Goal: Information Seeking & Learning: Check status

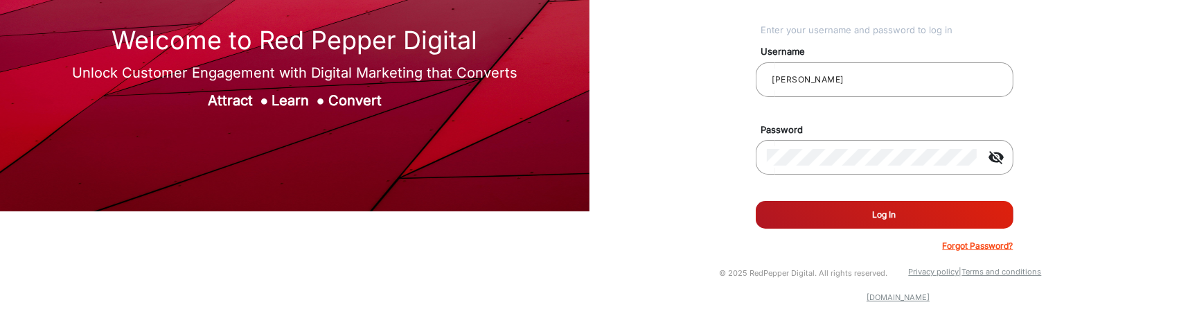
scroll to position [105, 0]
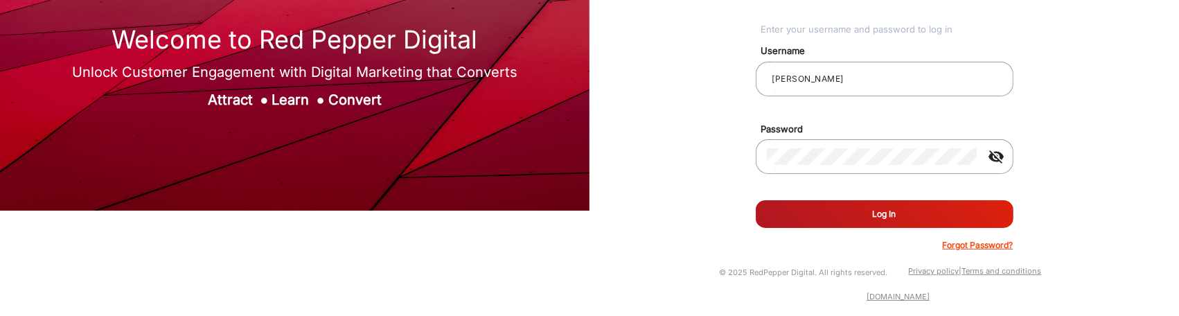
click at [815, 197] on form "Username [PERSON_NAME] Password visibility_off Remember me Log In Forgot Passwo…" at bounding box center [885, 143] width 258 height 215
click at [815, 207] on button "Log In" at bounding box center [885, 214] width 258 height 28
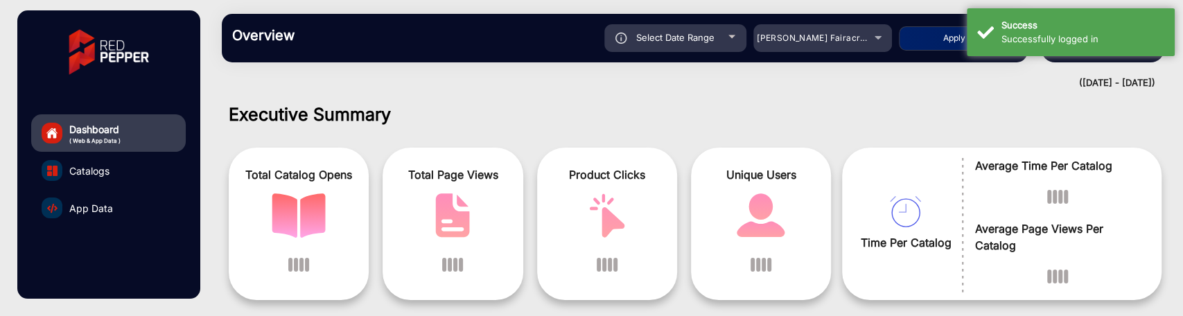
scroll to position [10, 0]
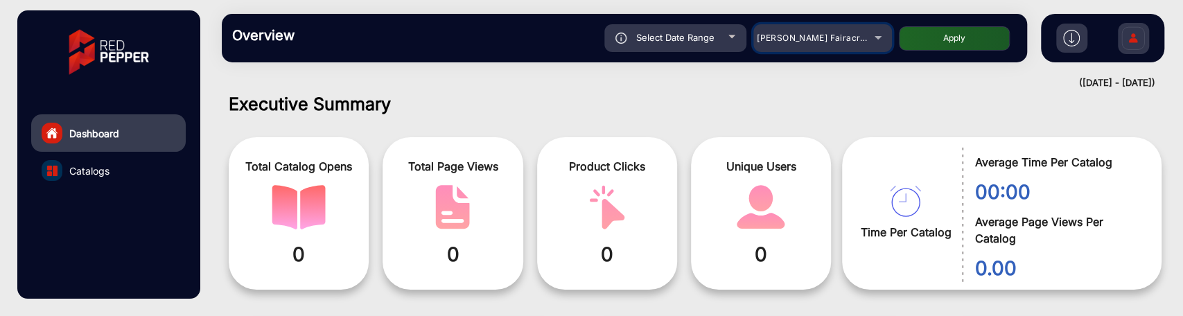
click at [848, 44] on div "[PERSON_NAME] Fairacre Farms" at bounding box center [812, 38] width 111 height 17
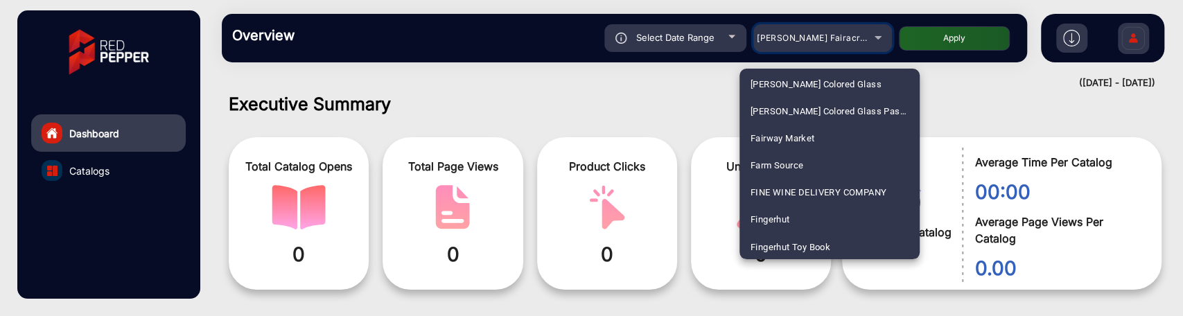
scroll to position [1625, 0]
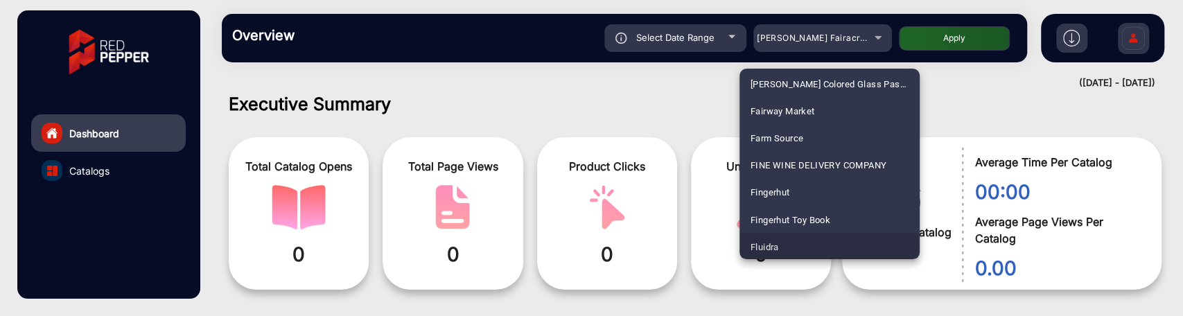
click at [759, 236] on span "Fluidra" at bounding box center [764, 246] width 28 height 27
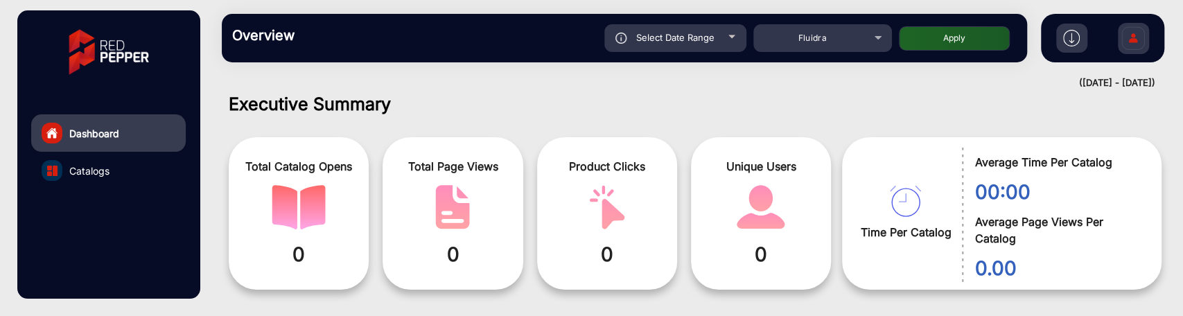
click at [937, 48] on button "Apply" at bounding box center [954, 38] width 111 height 24
type input "[DATE]"
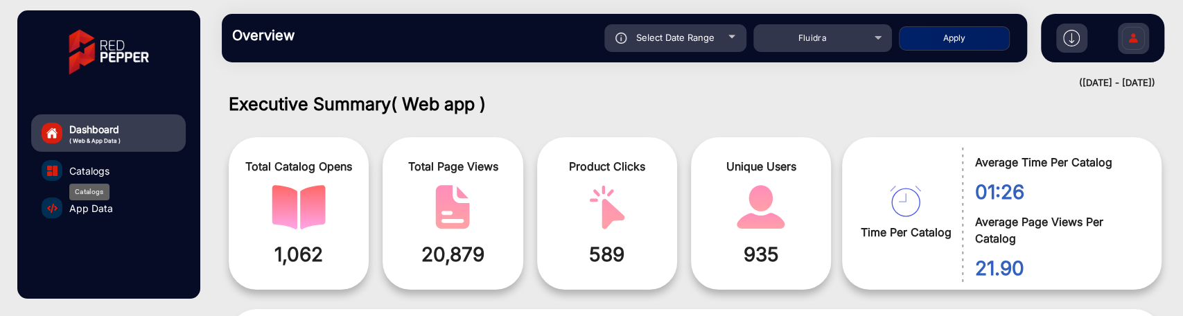
click at [100, 170] on span "Catalogs" at bounding box center [89, 171] width 40 height 15
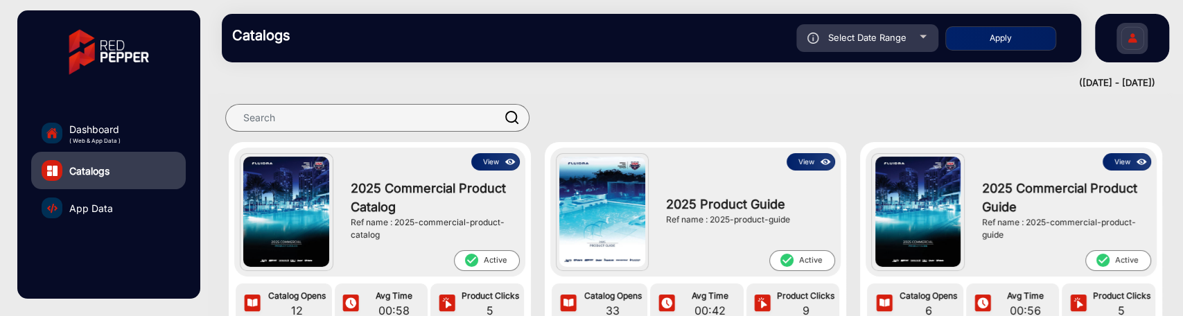
click at [490, 154] on button "View" at bounding box center [495, 161] width 48 height 17
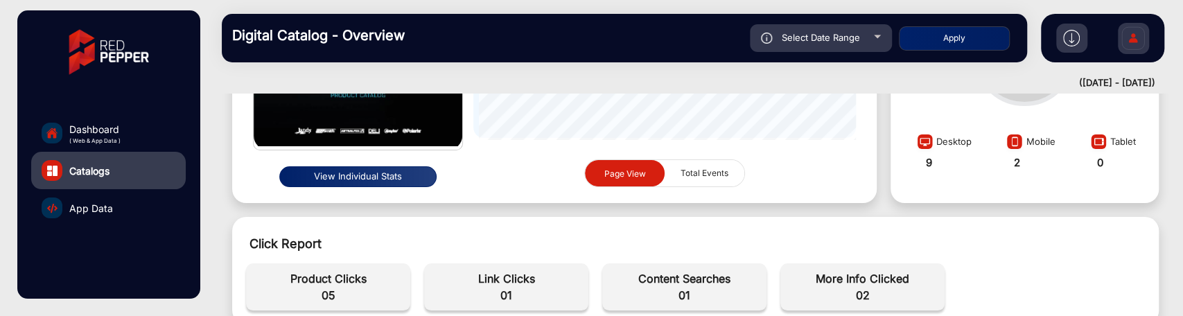
scroll to position [318, 0]
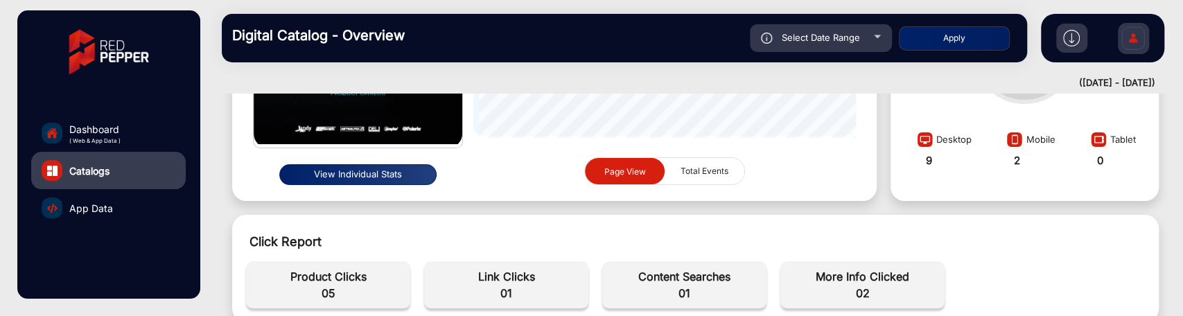
click at [367, 177] on button "View Individual Stats" at bounding box center [357, 174] width 157 height 21
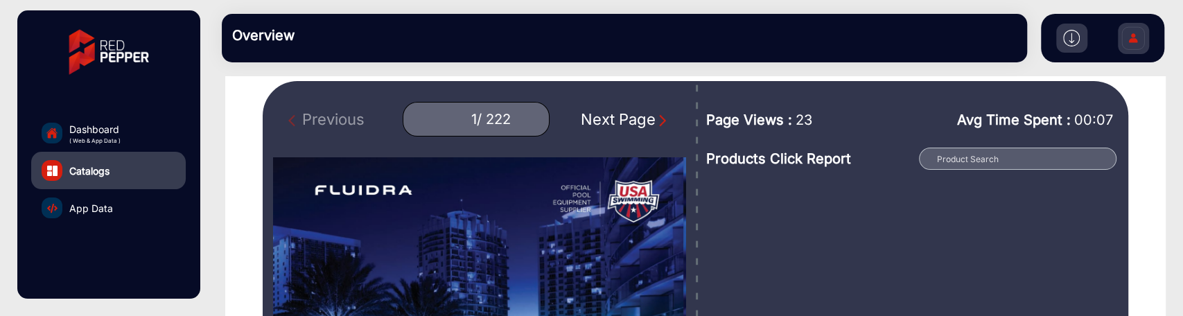
scroll to position [87, 0]
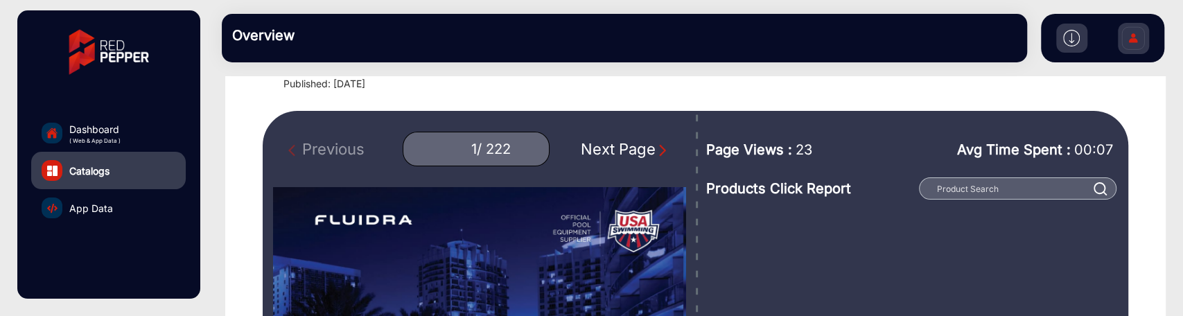
click at [646, 143] on div "Next Page" at bounding box center [625, 149] width 89 height 23
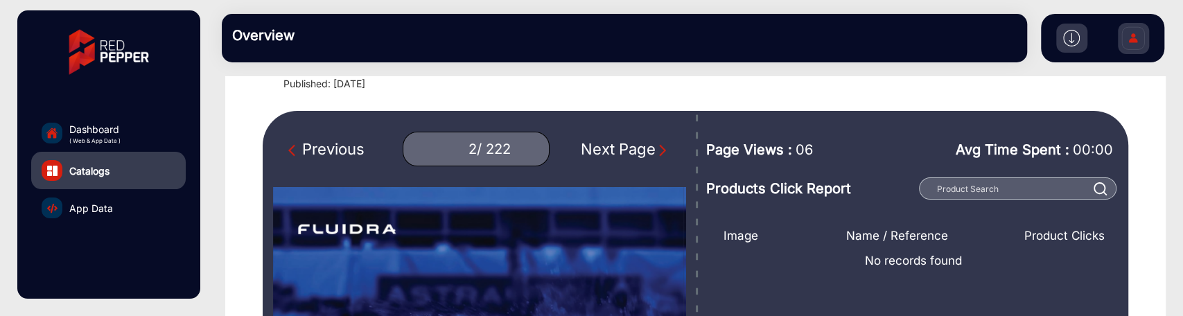
click at [341, 149] on div "Previous" at bounding box center [326, 149] width 76 height 23
type input "1"
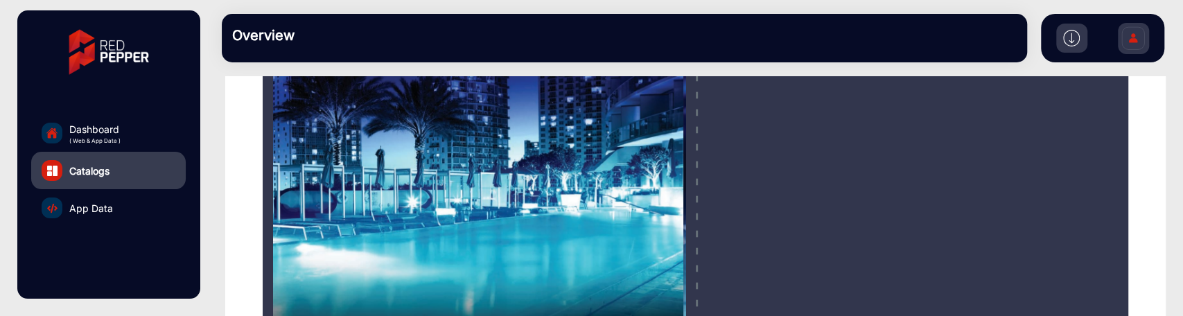
scroll to position [241, 0]
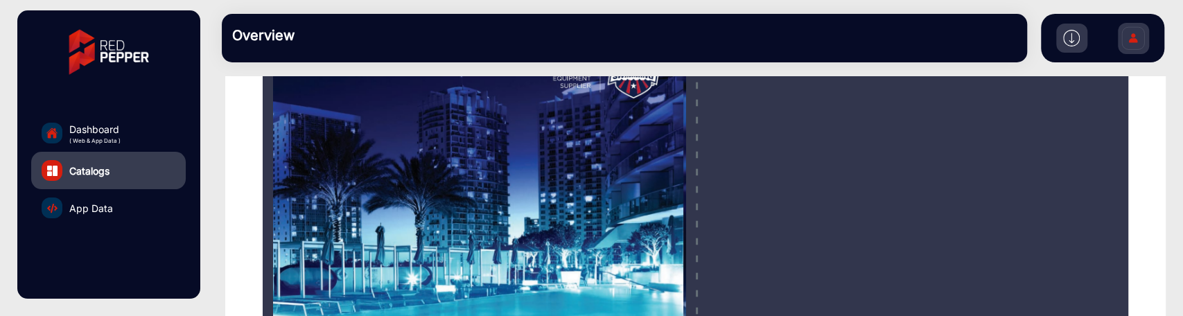
click at [94, 208] on span "App Data" at bounding box center [91, 208] width 44 height 15
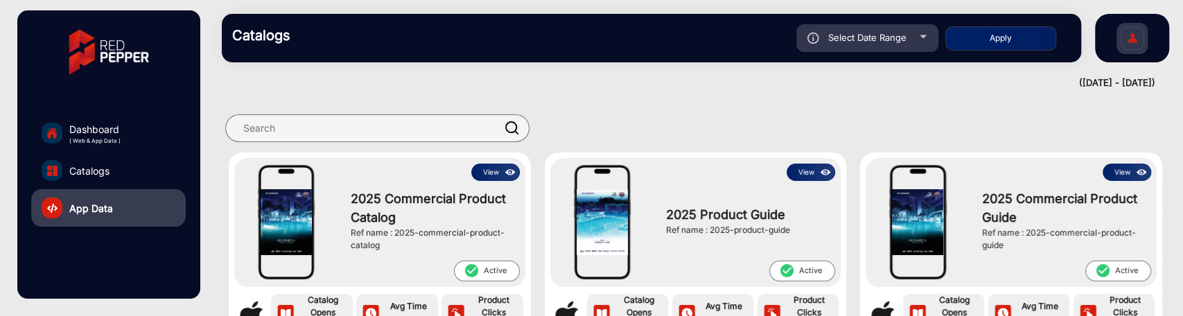
click at [503, 170] on img at bounding box center [510, 172] width 16 height 15
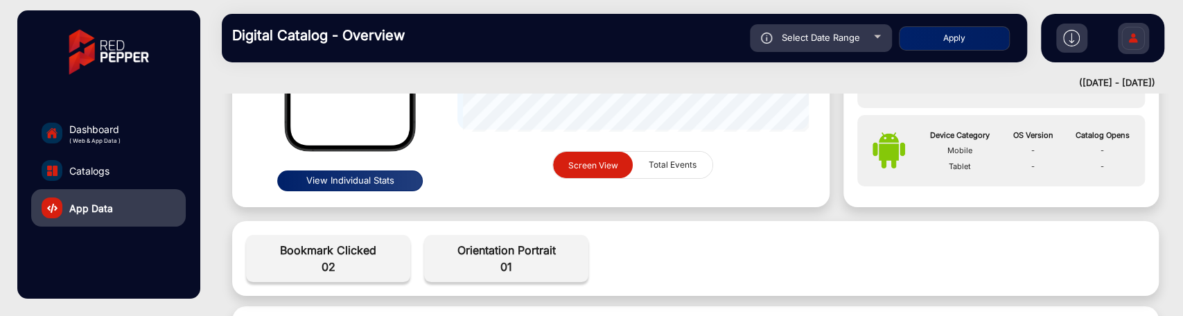
scroll to position [318, 0]
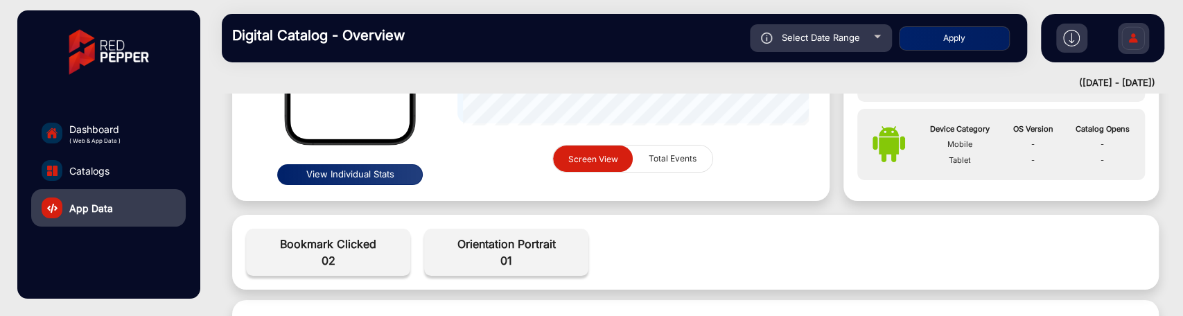
click at [366, 175] on button "View Individual Stats" at bounding box center [349, 174] width 145 height 21
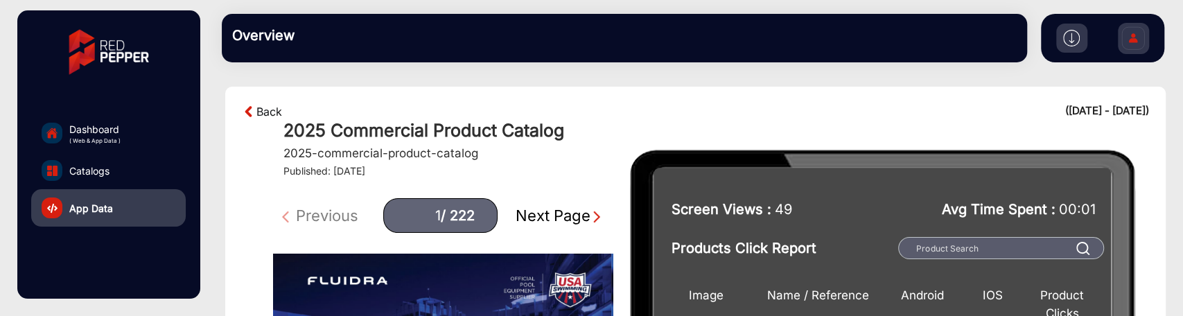
click at [274, 109] on link "Back" at bounding box center [269, 111] width 26 height 17
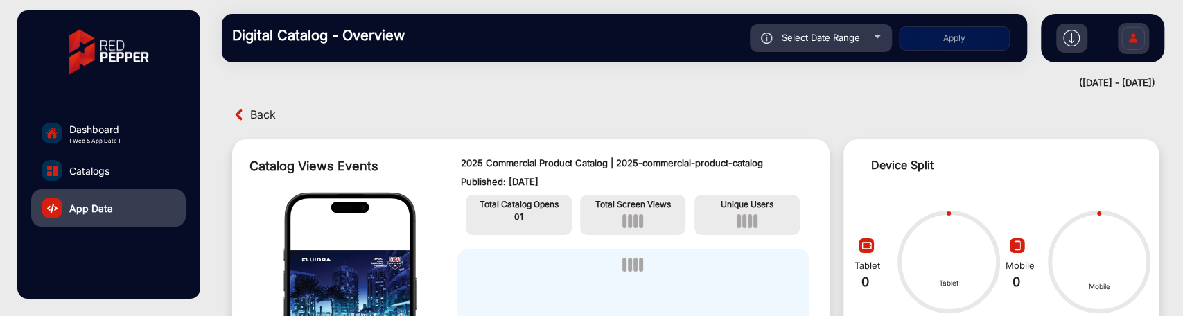
scroll to position [10, 0]
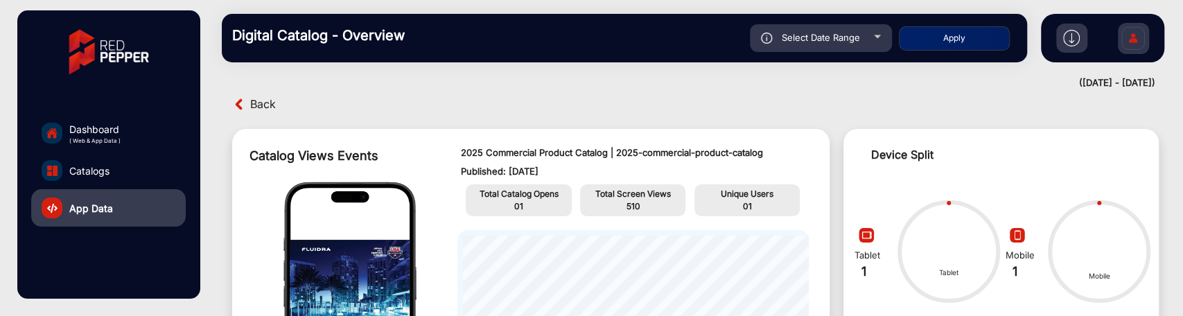
click at [264, 110] on span "Back" at bounding box center [263, 104] width 26 height 21
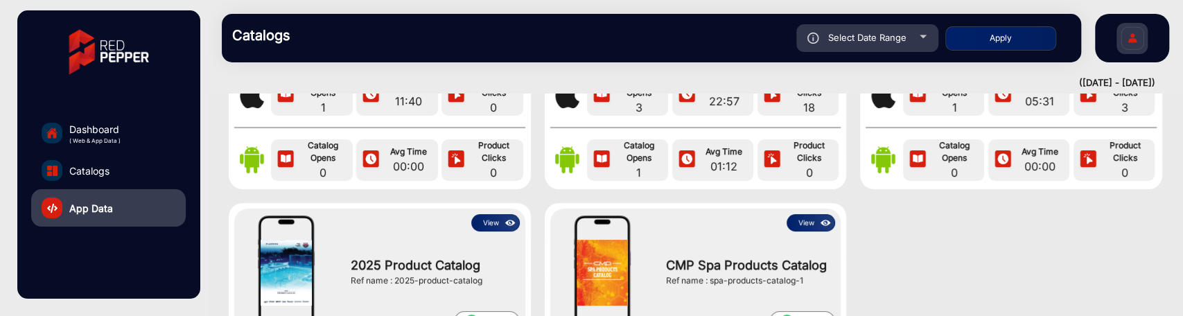
scroll to position [241, 0]
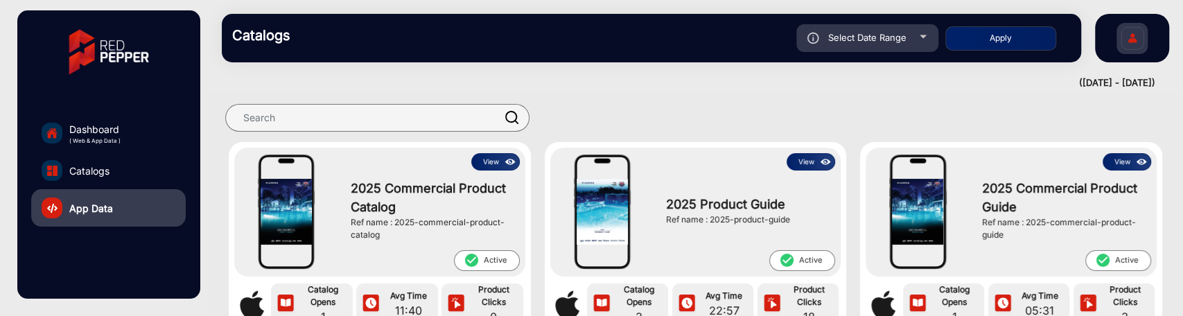
click at [811, 156] on button "View" at bounding box center [810, 161] width 48 height 17
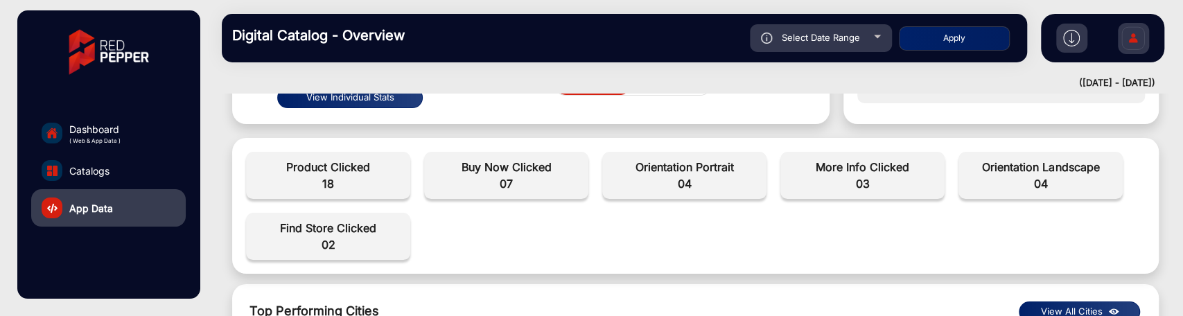
scroll to position [318, 0]
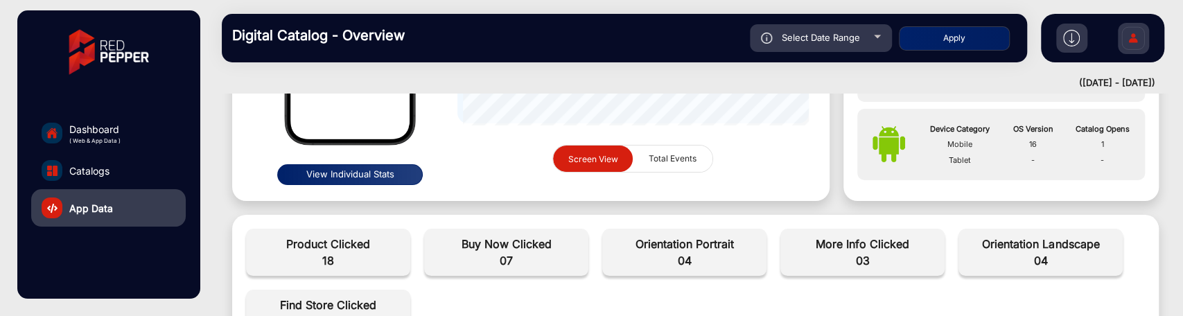
click at [338, 170] on button "View Individual Stats" at bounding box center [349, 174] width 145 height 21
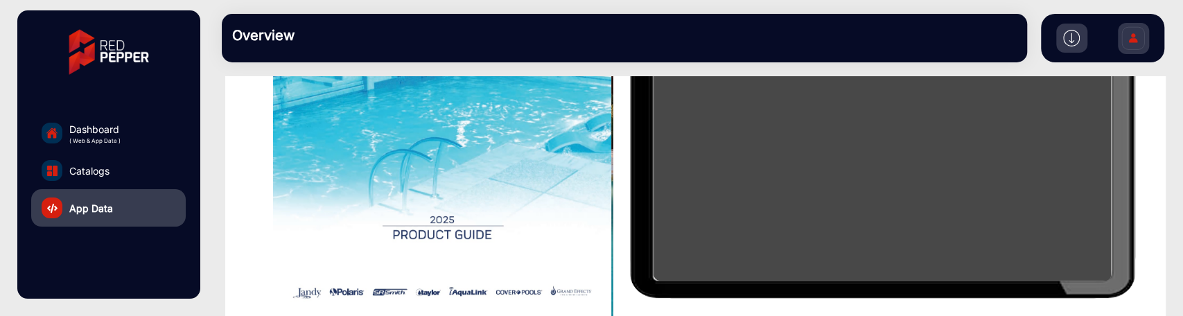
scroll to position [395, 0]
